Goal: Task Accomplishment & Management: Manage account settings

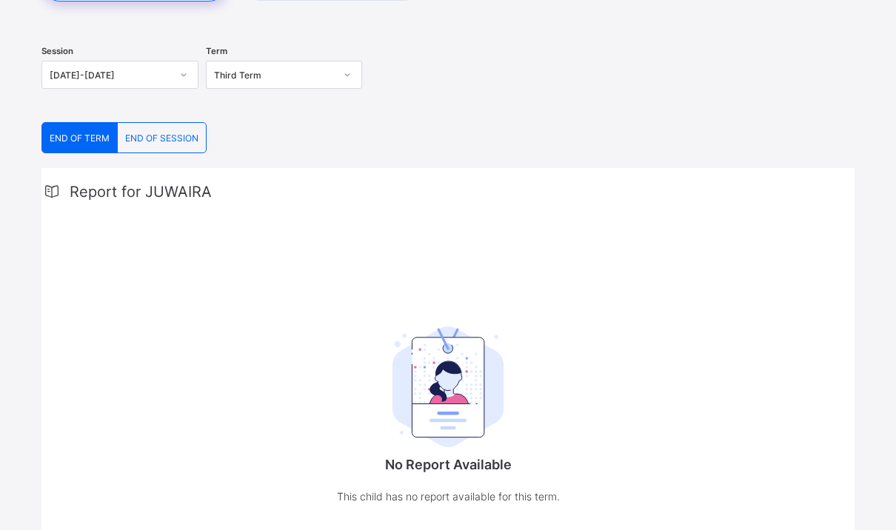
scroll to position [212, 0]
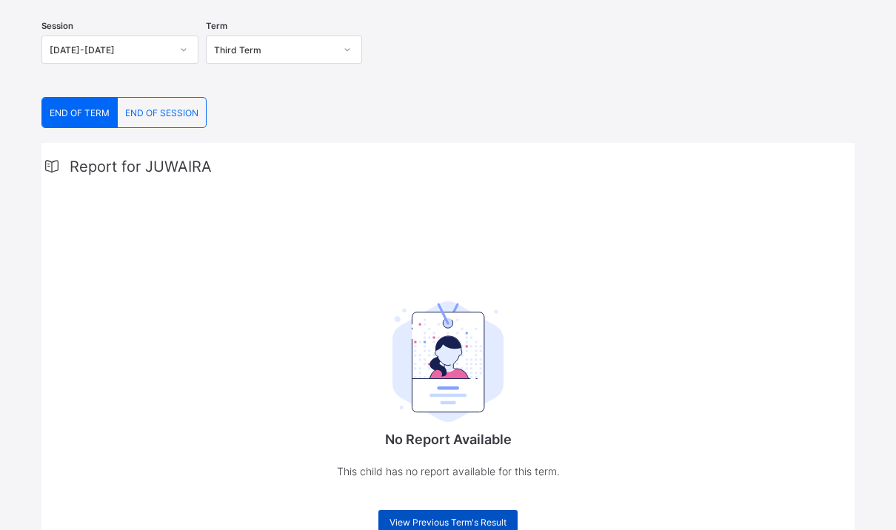
click at [426, 526] on span "View Previous Term's Result" at bounding box center [447, 522] width 117 height 11
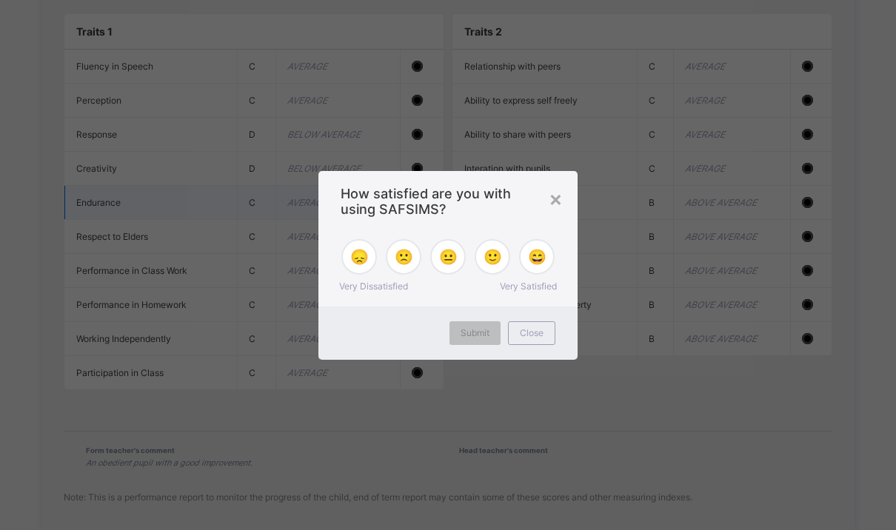
scroll to position [1497, 0]
click at [449, 266] on span "😐" at bounding box center [448, 257] width 19 height 18
click at [482, 338] on span "Submit" at bounding box center [474, 332] width 29 height 11
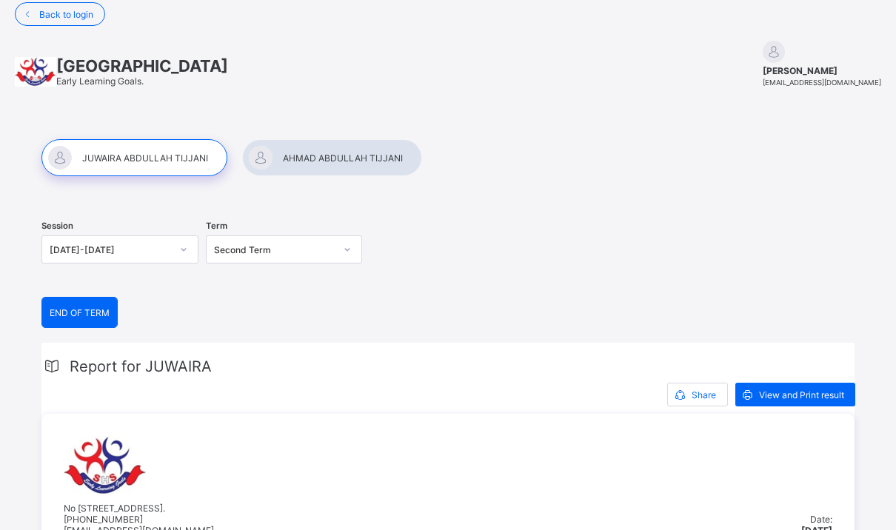
scroll to position [0, 0]
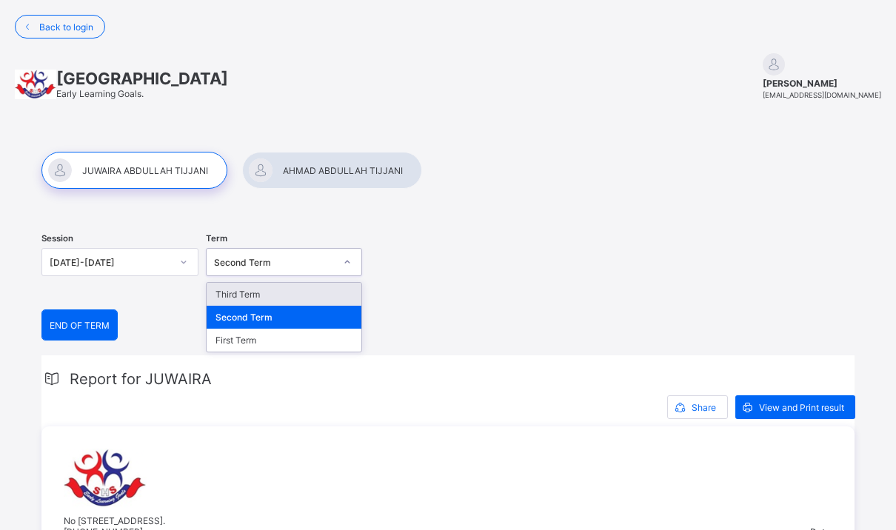
click at [301, 259] on div "Second Term" at bounding box center [274, 262] width 121 height 11
click at [268, 298] on div "Third Term" at bounding box center [284, 294] width 155 height 23
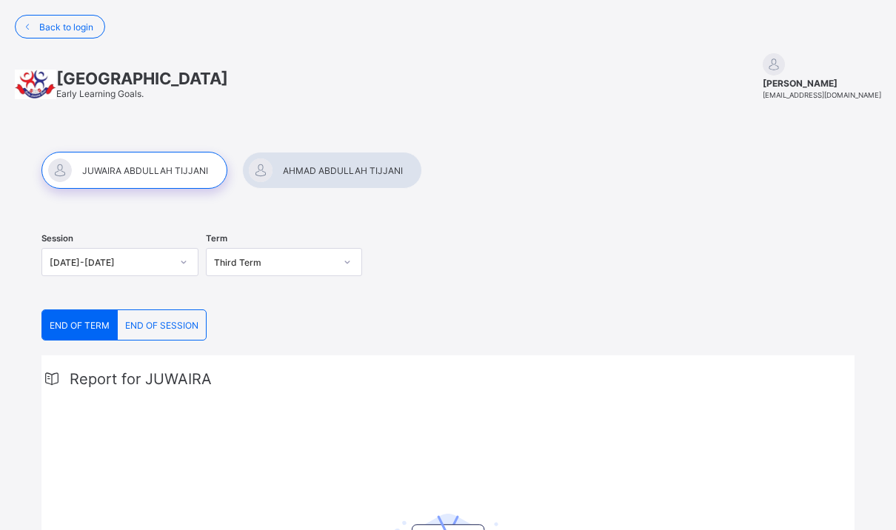
click at [294, 170] on div at bounding box center [332, 170] width 180 height 37
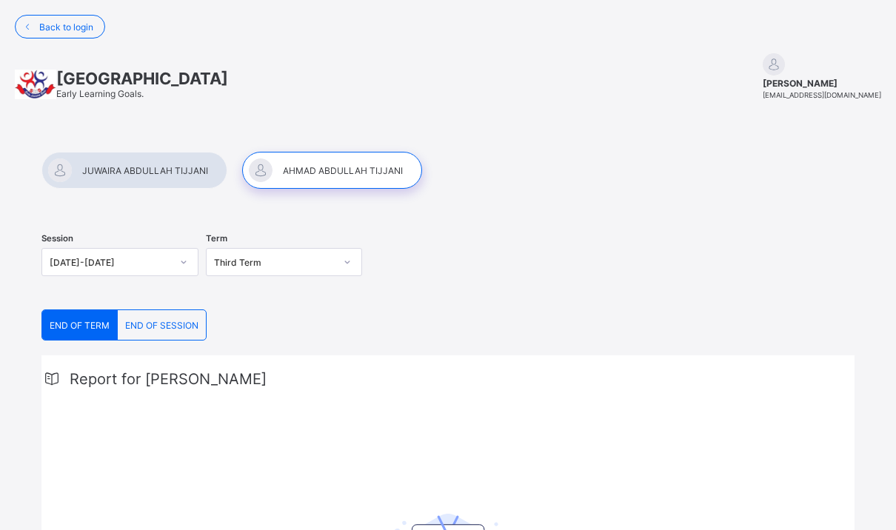
click at [264, 263] on div "Third Term" at bounding box center [274, 262] width 121 height 11
click at [147, 293] on div "Session 2024-2025" at bounding box center [119, 263] width 157 height 61
click at [175, 170] on div at bounding box center [134, 170] width 186 height 37
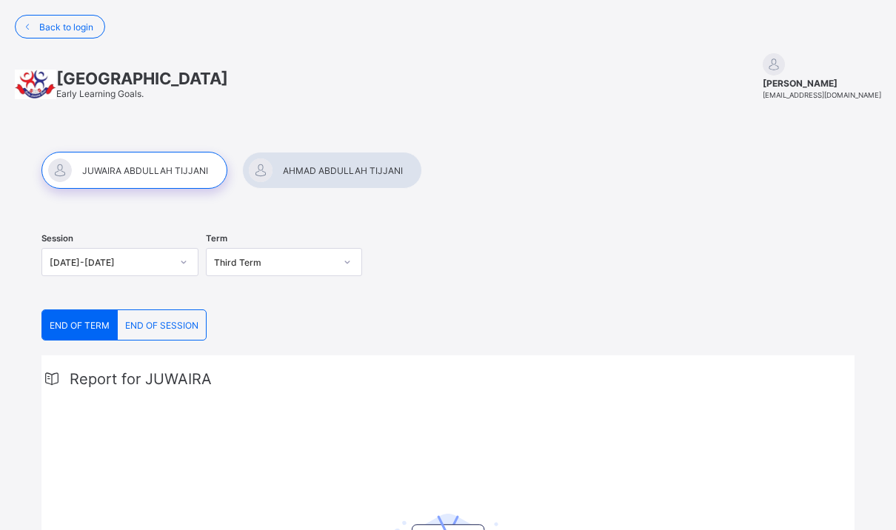
click at [157, 321] on span "END OF SESSION" at bounding box center [161, 325] width 73 height 11
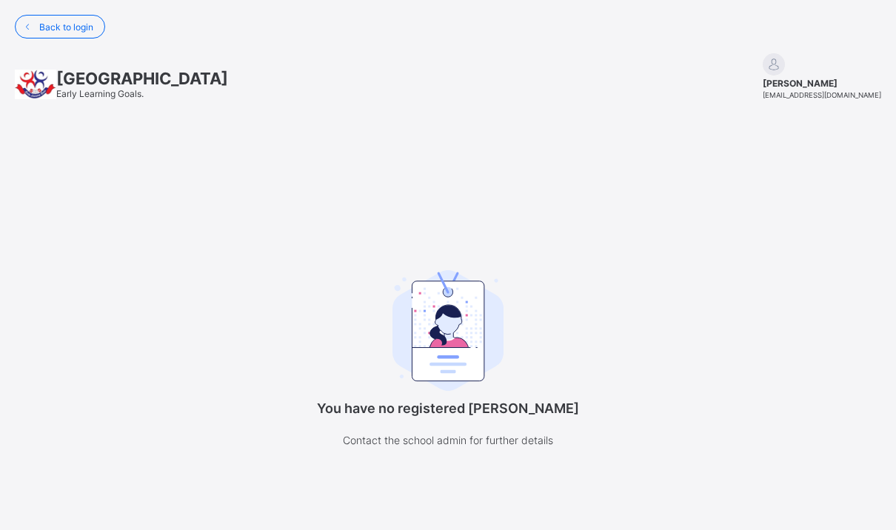
drag, startPoint x: 157, startPoint y: 321, endPoint x: 480, endPoint y: 346, distance: 324.5
click at [480, 346] on img at bounding box center [447, 330] width 111 height 121
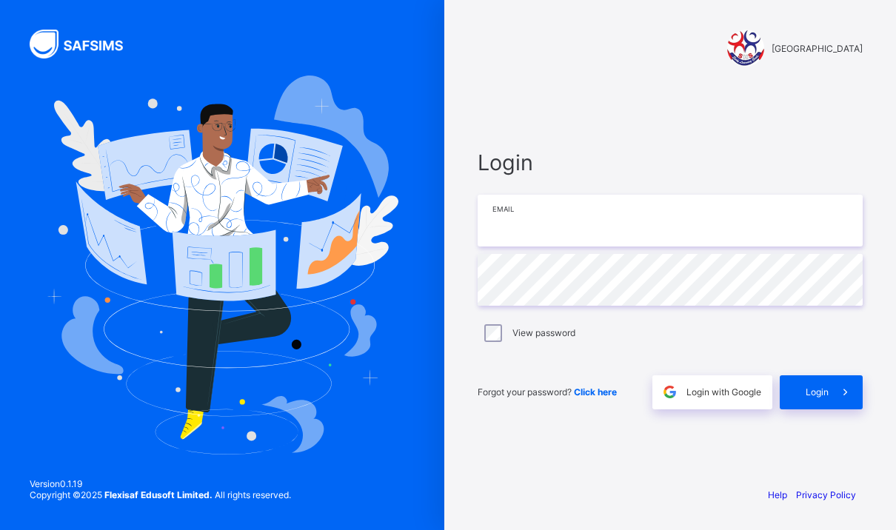
click at [511, 247] on input "email" at bounding box center [669, 221] width 385 height 52
type input "**********"
click at [810, 398] on span "Login" at bounding box center [816, 391] width 23 height 11
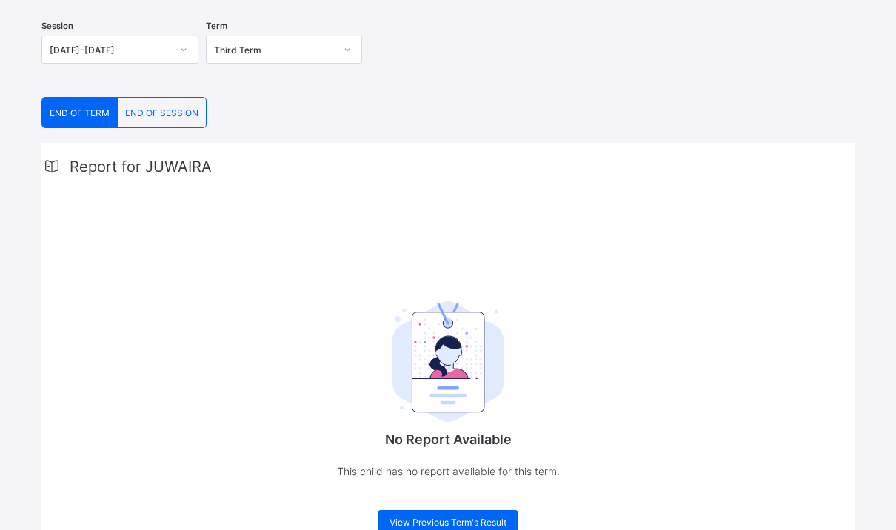
click at [173, 118] on span "END OF SESSION" at bounding box center [161, 112] width 73 height 11
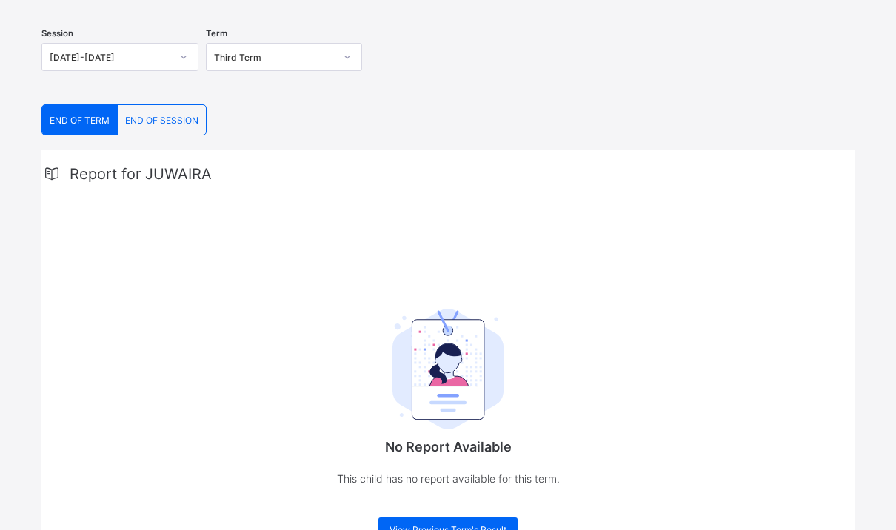
scroll to position [141, 0]
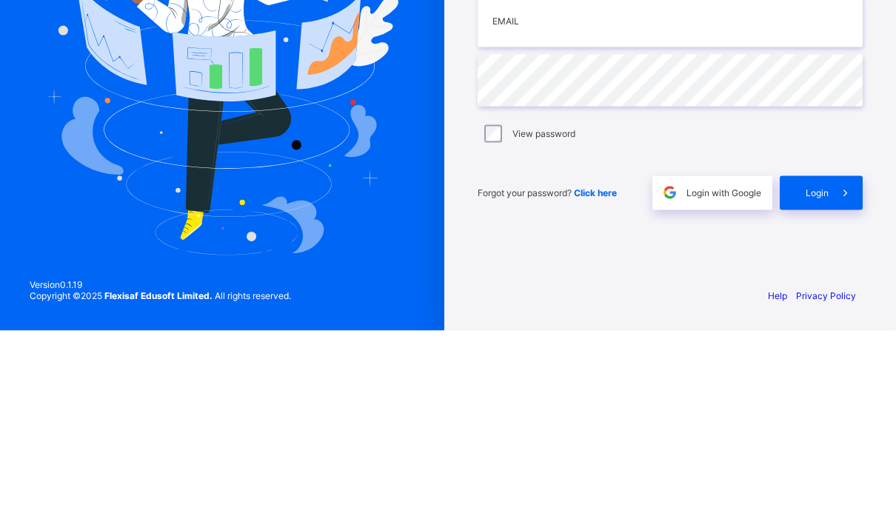
scroll to position [51, 0]
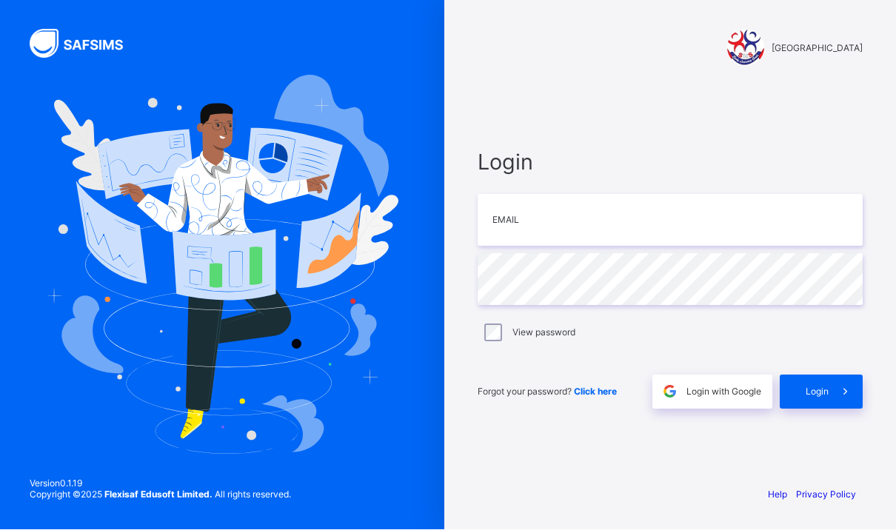
click at [607, 150] on div "Login Email Password View password Forgot your password? Click here Login with …" at bounding box center [669, 280] width 385 height 260
click at [601, 386] on span "Click here" at bounding box center [595, 391] width 43 height 11
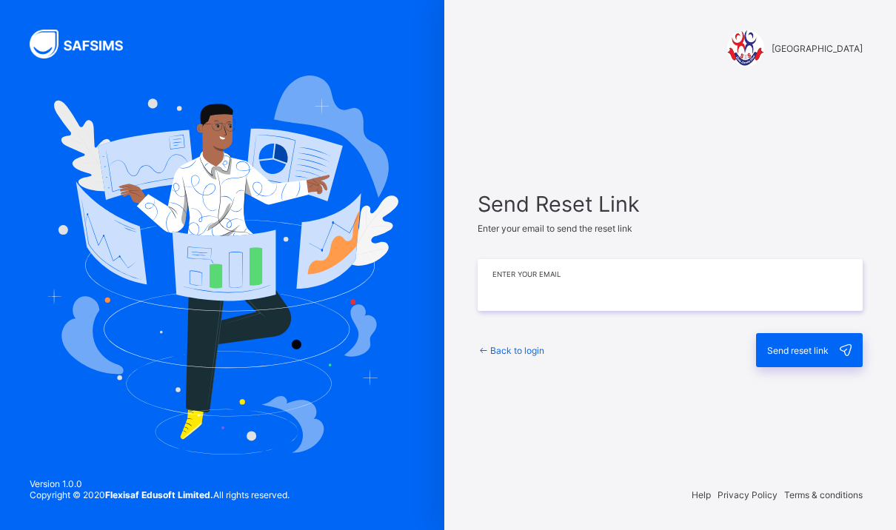
type input "**********"
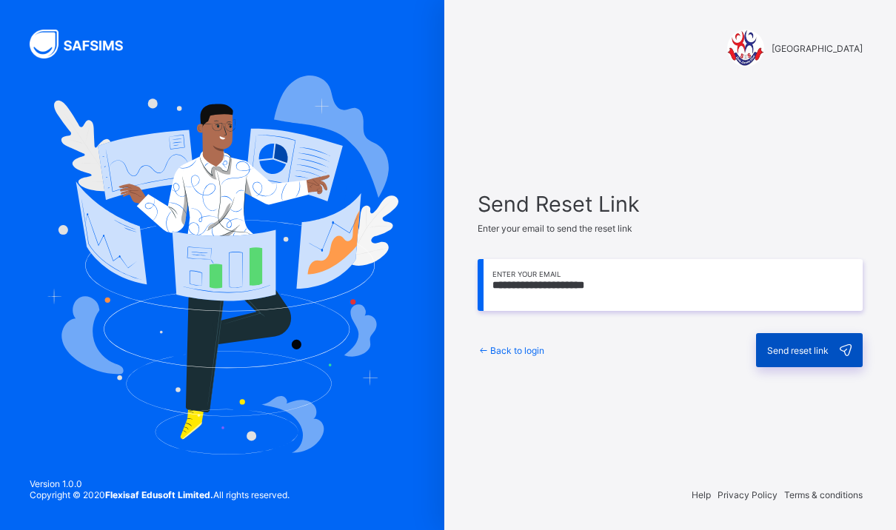
click at [777, 356] on span "Send reset link" at bounding box center [797, 350] width 61 height 11
